Goal: Information Seeking & Learning: Find specific fact

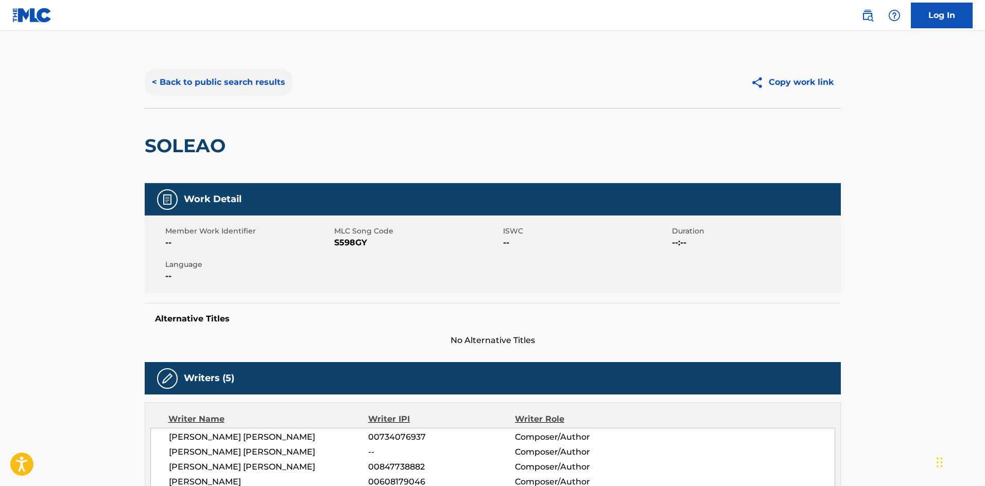
click at [257, 88] on button "< Back to public search results" at bounding box center [219, 82] width 148 height 26
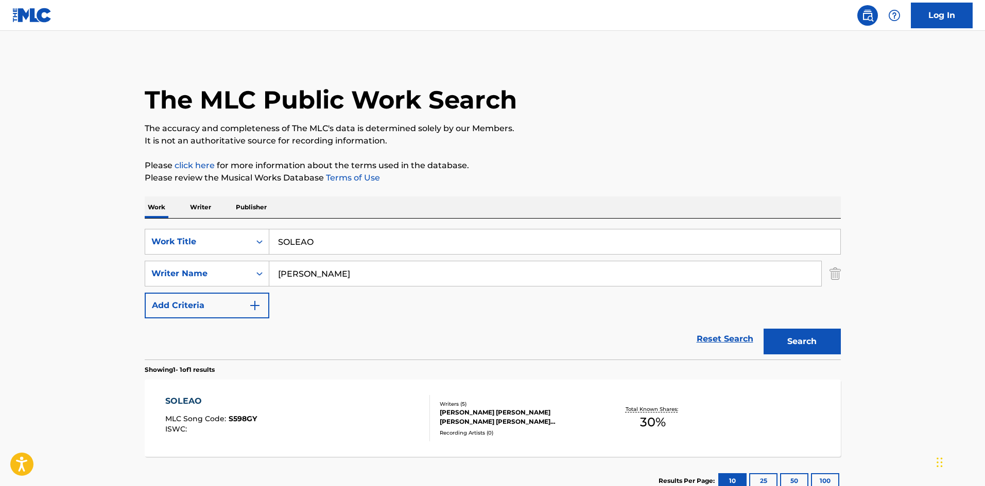
click at [307, 234] on input "SOLEAO" at bounding box center [554, 242] width 571 height 25
type input "dusty [DEMOGRAPHIC_DATA]"
type input "queen"
click at [763, 329] on button "Search" at bounding box center [801, 342] width 77 height 26
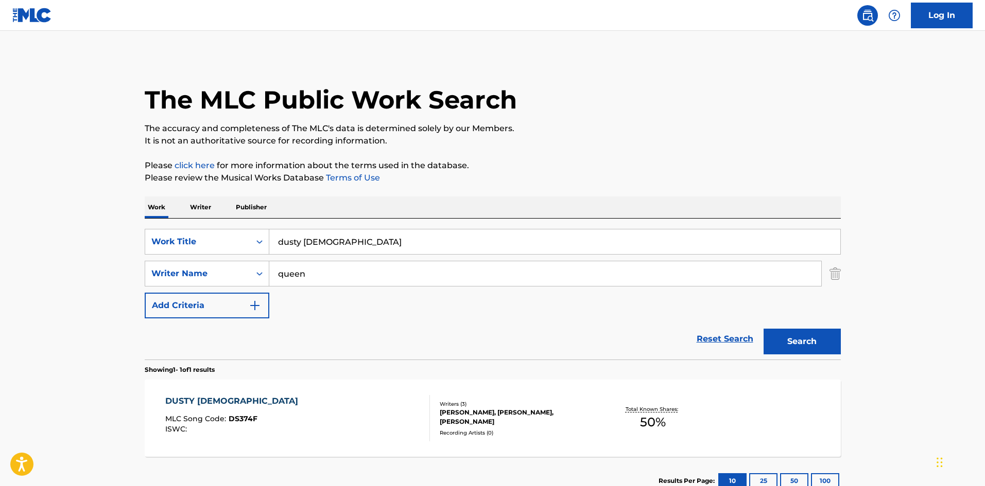
click at [297, 399] on div "DUSTY [DEMOGRAPHIC_DATA] MLC Song Code : DS374F ISWC :" at bounding box center [297, 418] width 265 height 46
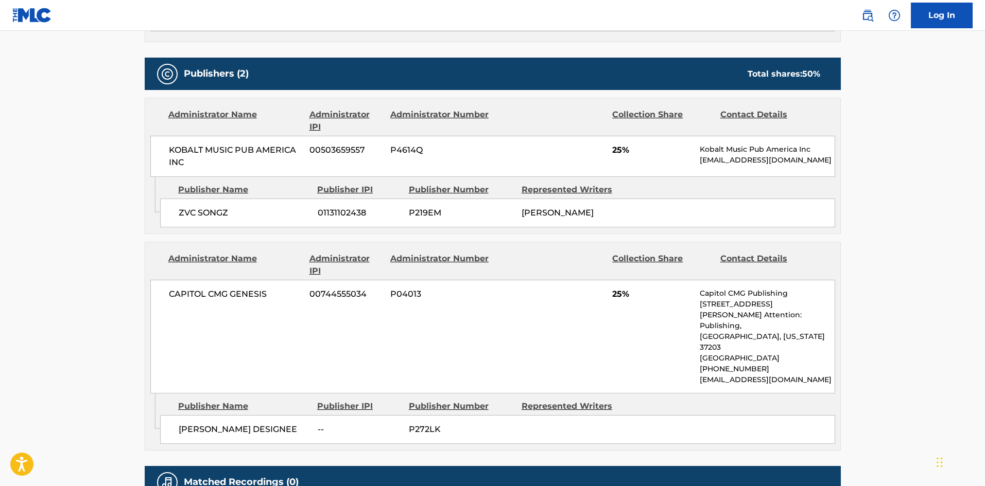
scroll to position [390, 0]
